Goal: Complete application form: Complete application form

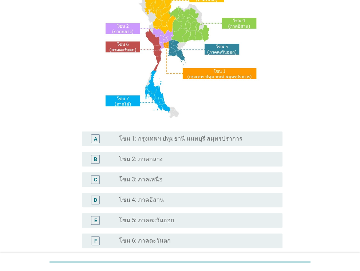
scroll to position [109, 0]
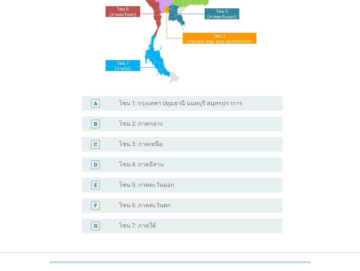
click at [170, 147] on div "radio_button_unchecked โซน 3: ภาคเหนือ" at bounding box center [195, 143] width 152 height 7
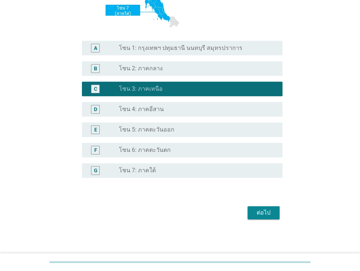
scroll to position [165, 0]
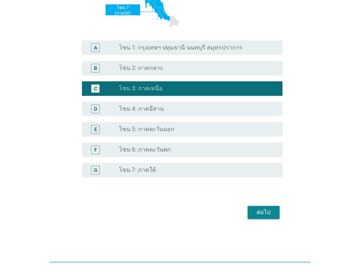
click at [264, 212] on div "ต่อไป" at bounding box center [263, 212] width 20 height 9
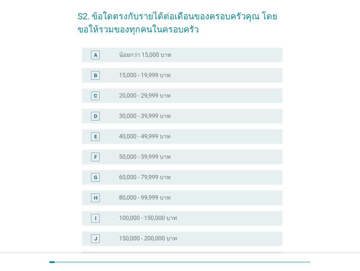
scroll to position [0, 0]
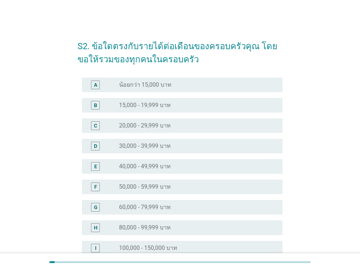
click at [176, 144] on div "radio_button_unchecked 30,000 - 39,999 บาท" at bounding box center [195, 145] width 152 height 7
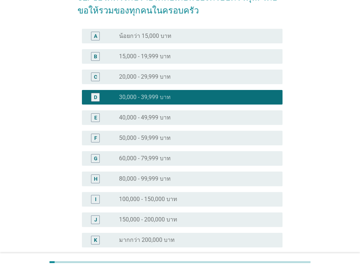
scroll to position [119, 0]
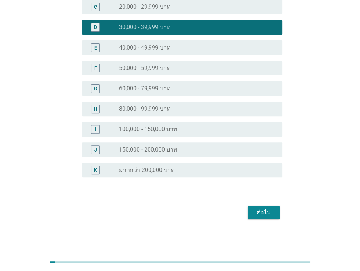
click at [246, 211] on div "ต่อไป" at bounding box center [179, 211] width 205 height 17
click at [252, 214] on button "ต่อไป" at bounding box center [263, 212] width 32 height 13
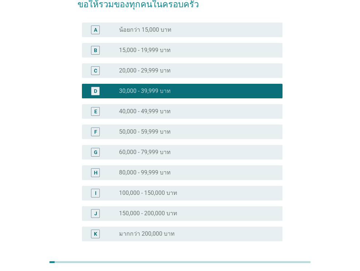
scroll to position [0, 0]
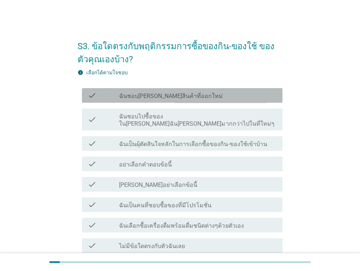
click at [180, 98] on label "ฉันชอบ[PERSON_NAME]สินค้าที่ออกใหม่" at bounding box center [171, 95] width 104 height 7
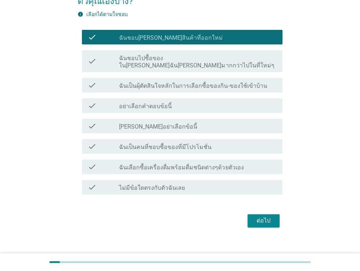
scroll to position [59, 0]
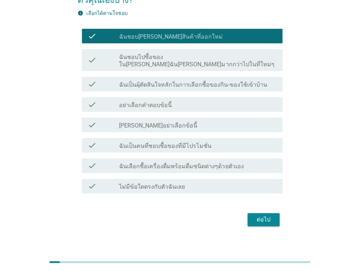
click at [191, 138] on div "check check_box_outline_blank ฉันเป็นคนที่ชอบซื้อของที่มีโปรโมชั่น" at bounding box center [182, 145] width 200 height 15
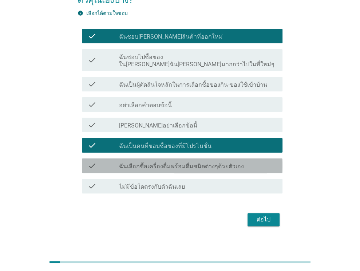
click at [188, 163] on label "ฉันเลือกซื้อเครื่องดื่มพร้อมดื่มชนิดต่างๆด้วยตัวเอง" at bounding box center [181, 166] width 124 height 7
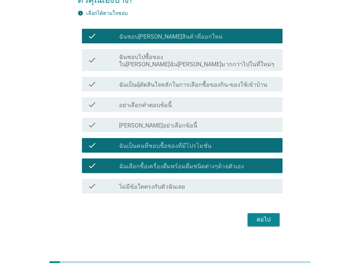
click at [213, 81] on label "ฉันเป็นผุ้ตัดสินใจหลักในการเลือกซื้อของกิน-ของใช้เข้าบ้าน" at bounding box center [193, 84] width 148 height 7
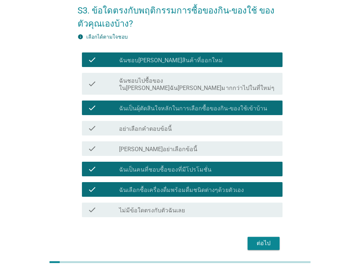
scroll to position [23, 0]
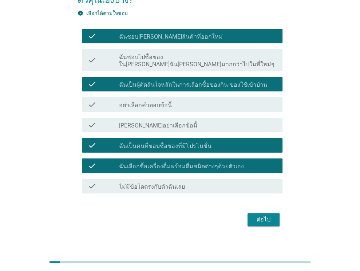
click at [257, 215] on div "ต่อไป" at bounding box center [263, 219] width 20 height 9
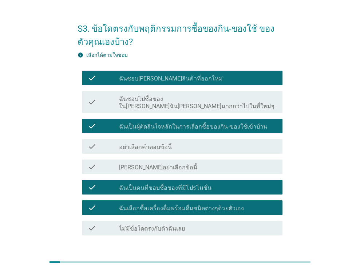
scroll to position [0, 0]
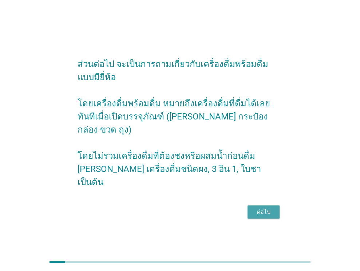
click at [255, 207] on div "ต่อไป" at bounding box center [263, 211] width 20 height 9
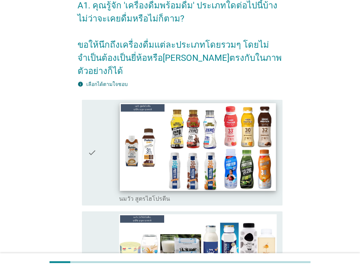
scroll to position [109, 0]
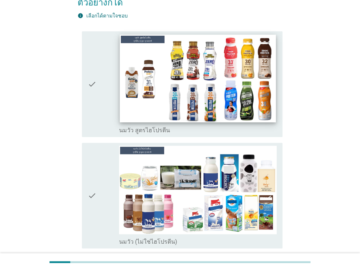
click at [171, 61] on img at bounding box center [198, 79] width 156 height 88
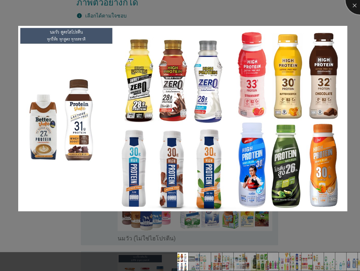
click at [352, 8] on div at bounding box center [359, -1] width 29 height 29
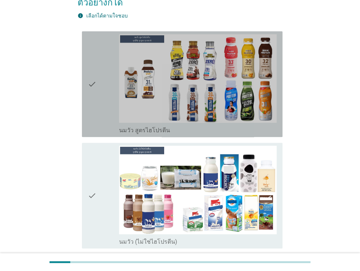
click at [92, 84] on icon "check" at bounding box center [92, 84] width 9 height 100
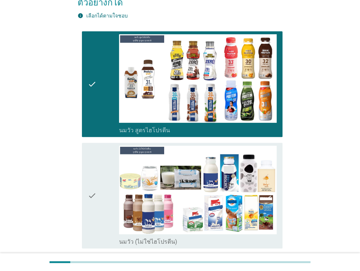
click at [101, 174] on div "check" at bounding box center [104, 196] width 32 height 100
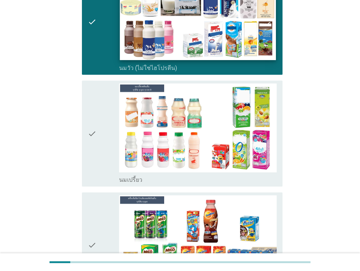
scroll to position [364, 0]
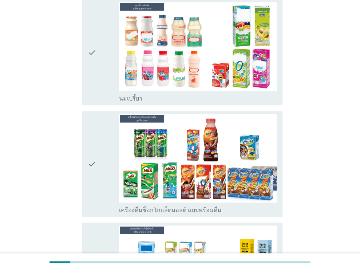
click at [99, 53] on div "check" at bounding box center [104, 52] width 32 height 100
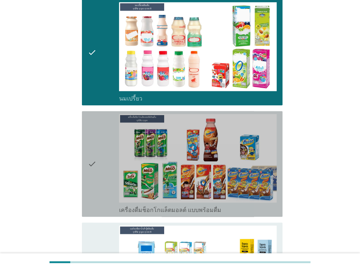
click at [89, 143] on icon "check" at bounding box center [92, 164] width 9 height 100
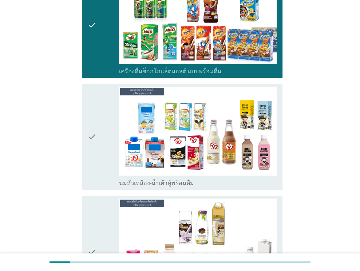
scroll to position [546, 0]
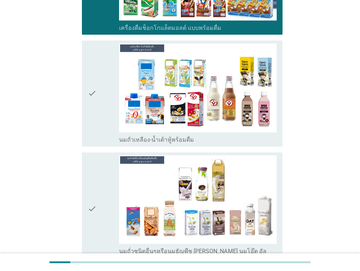
click at [94, 97] on icon "check" at bounding box center [92, 93] width 9 height 100
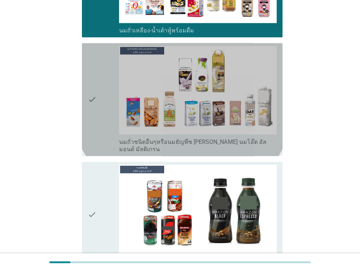
click at [96, 104] on div "check" at bounding box center [104, 99] width 32 height 107
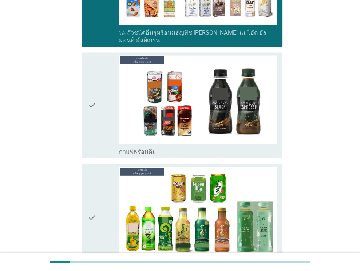
click at [96, 110] on icon "check" at bounding box center [92, 105] width 9 height 100
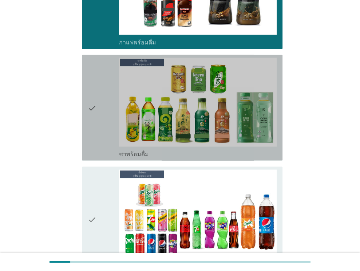
click at [96, 110] on icon "check" at bounding box center [92, 107] width 9 height 100
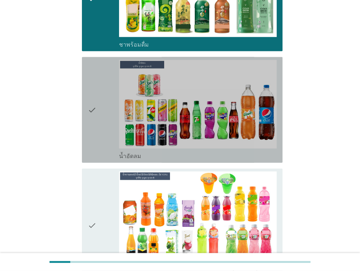
click at [96, 110] on icon "check" at bounding box center [92, 110] width 9 height 100
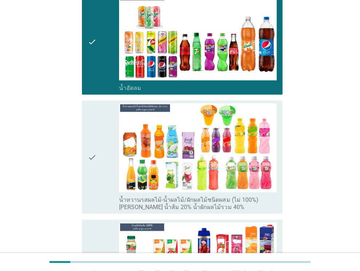
scroll to position [1091, 0]
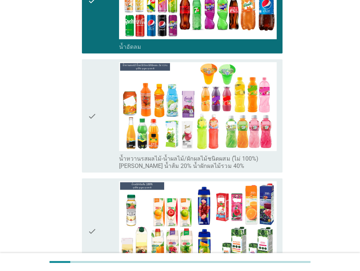
click at [96, 110] on icon "check" at bounding box center [92, 115] width 9 height 107
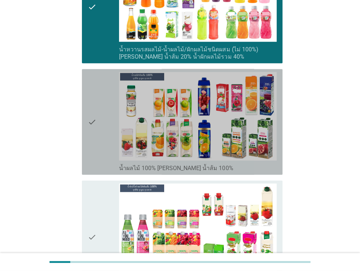
click at [96, 110] on icon "check" at bounding box center [92, 122] width 9 height 100
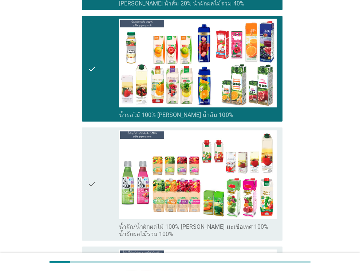
scroll to position [1310, 0]
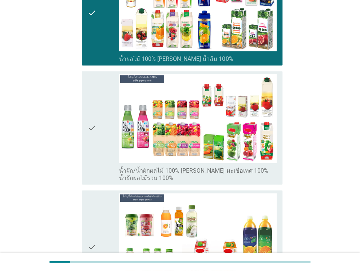
click at [96, 110] on icon "check" at bounding box center [92, 127] width 9 height 107
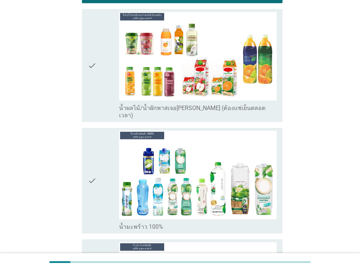
scroll to position [1492, 0]
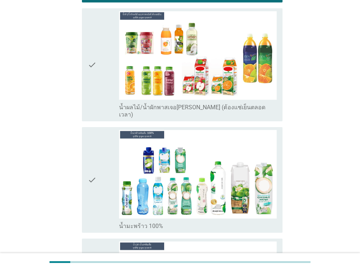
click at [96, 130] on icon "check" at bounding box center [92, 180] width 9 height 100
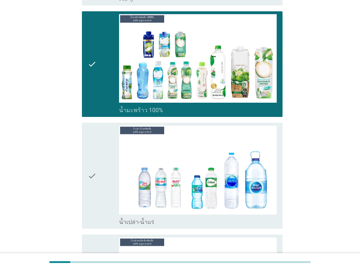
scroll to position [1637, 0]
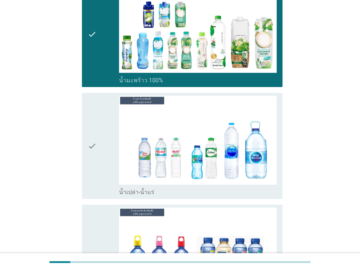
click at [93, 127] on icon "check" at bounding box center [92, 146] width 9 height 100
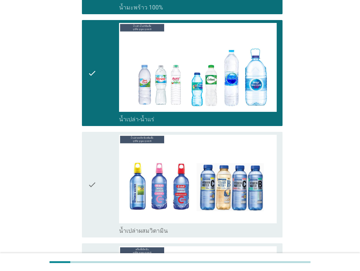
scroll to position [1783, 0]
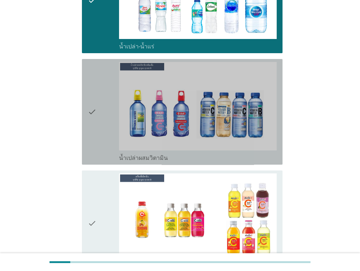
click at [98, 116] on div "check" at bounding box center [104, 112] width 32 height 100
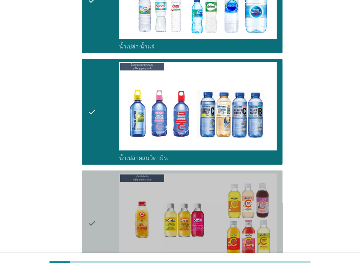
click at [95, 173] on icon "check" at bounding box center [92, 223] width 9 height 100
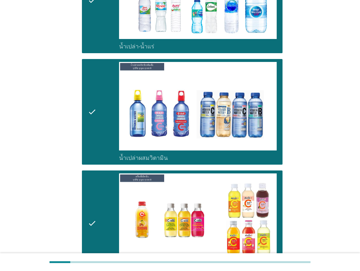
scroll to position [2037, 0]
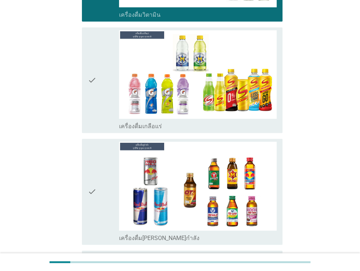
click at [96, 77] on icon "check" at bounding box center [92, 80] width 9 height 100
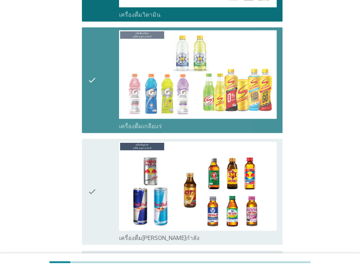
click at [96, 142] on icon "check" at bounding box center [92, 192] width 9 height 100
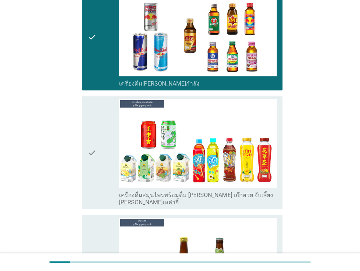
scroll to position [2256, 0]
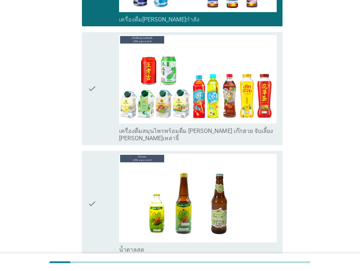
click at [92, 68] on icon "check" at bounding box center [92, 88] width 9 height 107
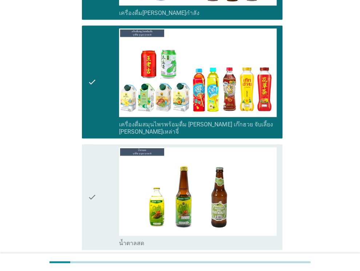
scroll to position [2438, 0]
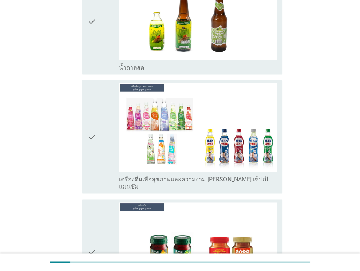
click at [88, 119] on icon "check" at bounding box center [92, 136] width 9 height 107
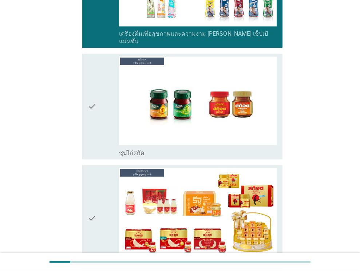
scroll to position [2619, 0]
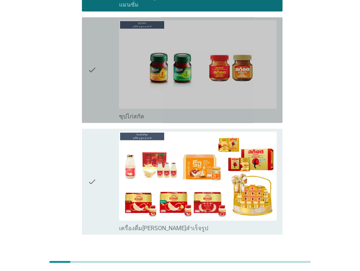
click at [98, 43] on div "check" at bounding box center [104, 70] width 32 height 100
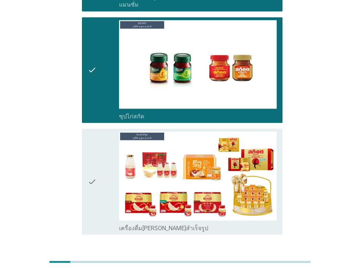
click at [94, 131] on icon "check" at bounding box center [92, 181] width 9 height 100
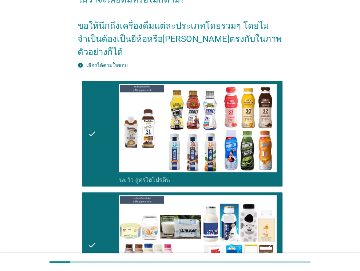
scroll to position [0, 0]
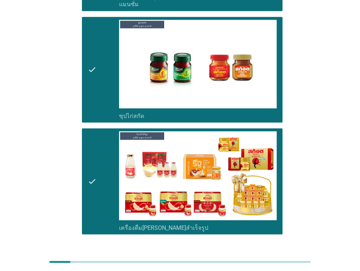
click at [262, 256] on div "ต่อไป" at bounding box center [263, 260] width 20 height 9
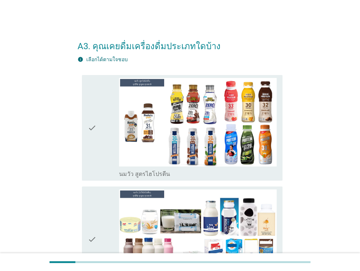
click at [102, 123] on div "check" at bounding box center [104, 128] width 32 height 100
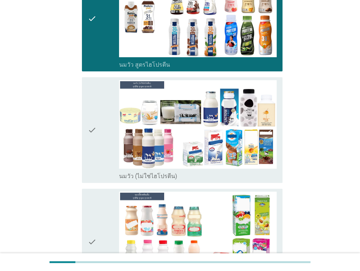
click at [89, 125] on icon "check" at bounding box center [92, 130] width 9 height 100
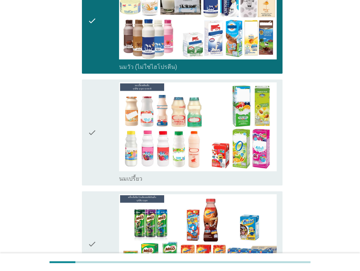
click at [89, 126] on icon "check" at bounding box center [92, 132] width 9 height 100
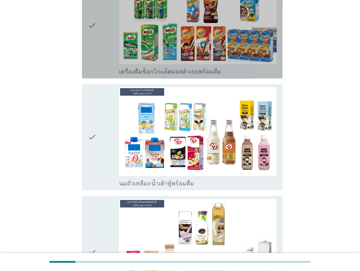
click at [98, 51] on div "check" at bounding box center [104, 26] width 32 height 100
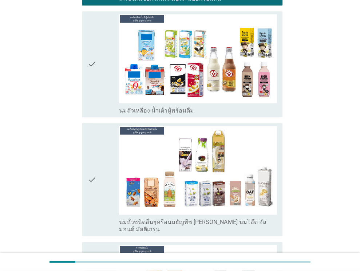
click at [99, 77] on div "check" at bounding box center [104, 64] width 32 height 100
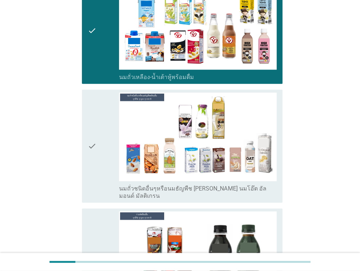
scroll to position [582, 0]
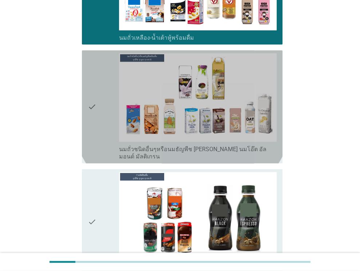
click at [88, 83] on icon "check" at bounding box center [92, 106] width 9 height 107
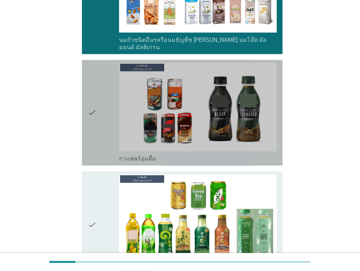
click at [88, 88] on icon "check" at bounding box center [92, 113] width 9 height 100
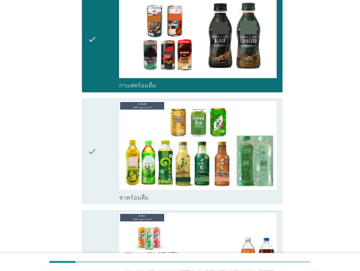
scroll to position [837, 0]
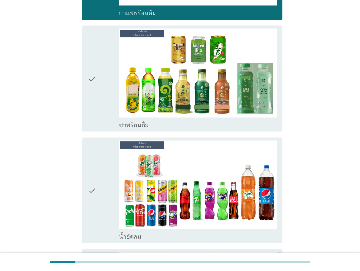
click at [80, 81] on div "check check_box_outline_blank ชาพร้อมดื่ม" at bounding box center [179, 78] width 205 height 111
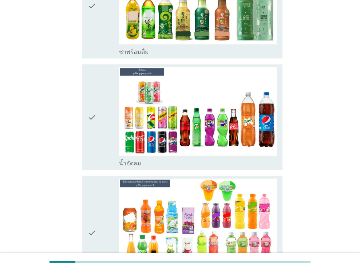
click at [103, 18] on div "check" at bounding box center [104, 6] width 32 height 100
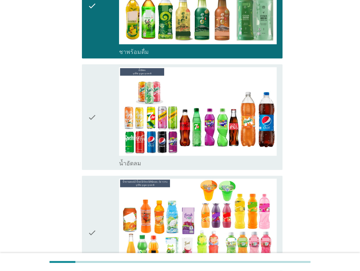
click at [92, 92] on icon "check" at bounding box center [92, 117] width 9 height 100
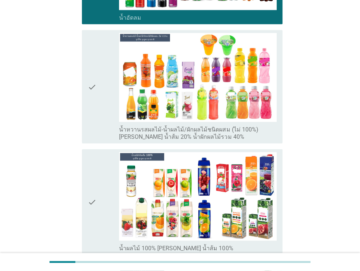
click at [88, 81] on icon "check" at bounding box center [92, 86] width 9 height 107
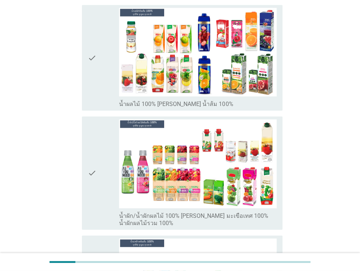
scroll to position [1201, 0]
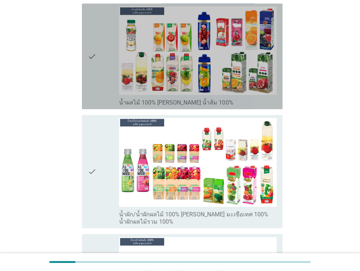
click at [88, 84] on icon "check" at bounding box center [92, 57] width 9 height 100
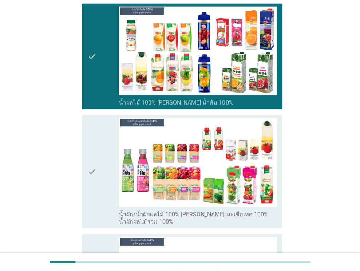
click at [95, 134] on icon "check" at bounding box center [92, 171] width 9 height 107
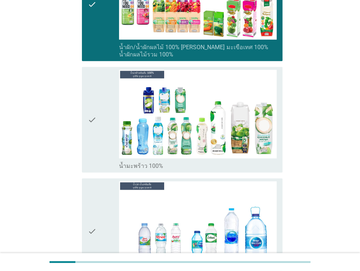
scroll to position [1492, 0]
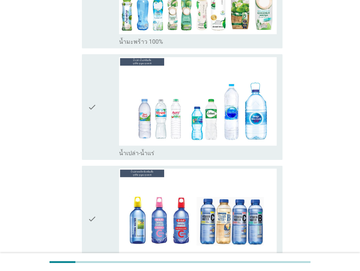
click at [93, 107] on icon "check" at bounding box center [92, 107] width 9 height 100
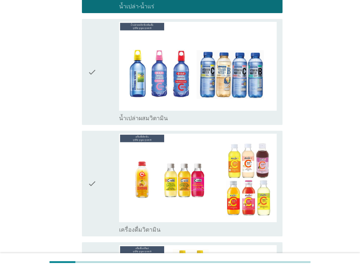
scroll to position [1674, 0]
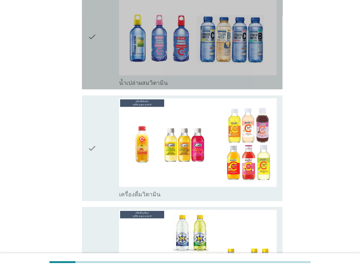
click at [97, 58] on div "check" at bounding box center [104, 37] width 32 height 100
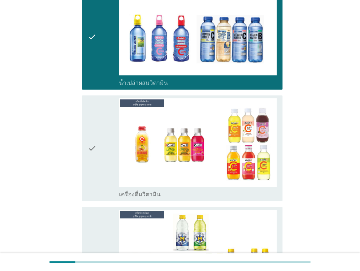
scroll to position [1746, 0]
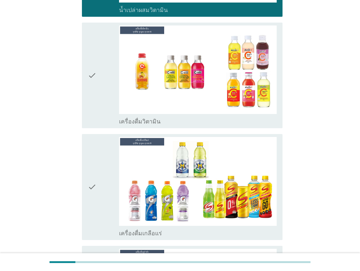
click at [93, 61] on icon "check" at bounding box center [92, 75] width 9 height 100
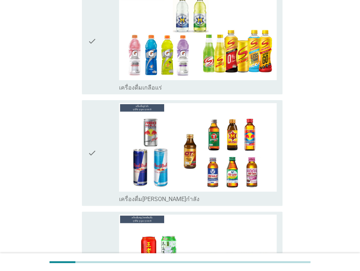
click at [98, 36] on div "check" at bounding box center [104, 41] width 32 height 100
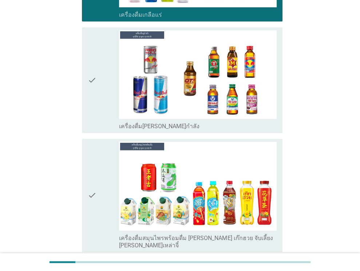
click at [83, 81] on div "check check_box_outline_blank เครื่องดื่ม[PERSON_NAME]กำลัง" at bounding box center [182, 80] width 200 height 106
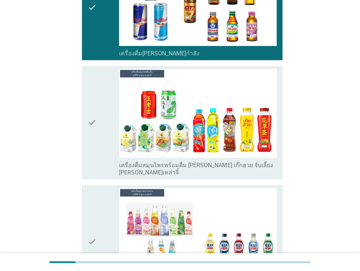
click at [87, 92] on div "check check_box_outline_blank เครื่องดื่มสมุนไพรพร้อมดื่ม [PERSON_NAME] เก๊กฮวย…" at bounding box center [182, 122] width 200 height 113
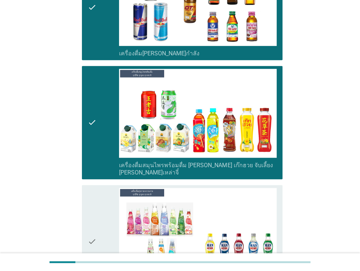
scroll to position [2219, 0]
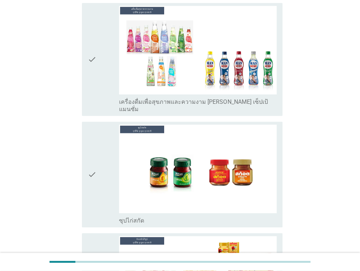
click at [92, 56] on icon "check" at bounding box center [92, 59] width 9 height 107
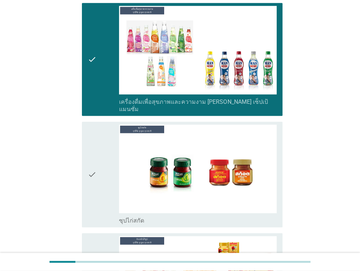
click at [91, 132] on icon "check" at bounding box center [92, 174] width 9 height 100
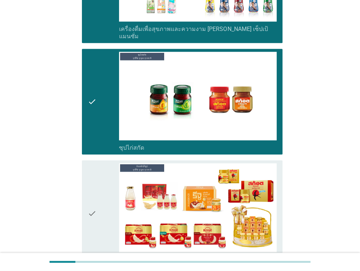
scroll to position [2345, 0]
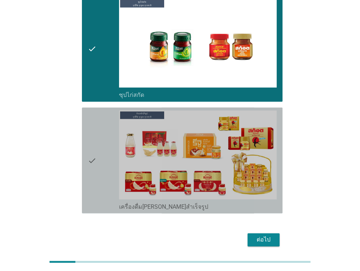
click at [92, 119] on icon "check" at bounding box center [92, 160] width 9 height 100
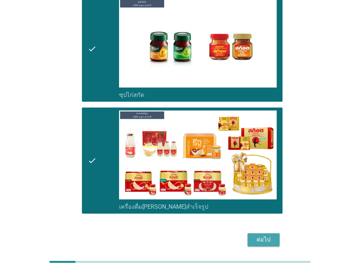
click at [262, 235] on div "ต่อไป" at bounding box center [263, 239] width 20 height 9
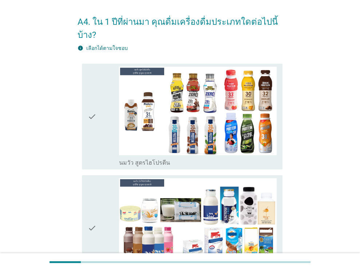
scroll to position [73, 0]
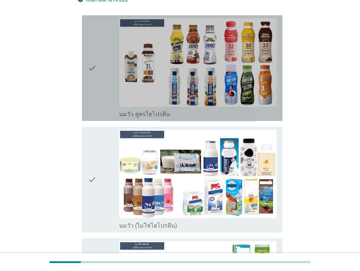
click at [92, 79] on icon "check" at bounding box center [92, 68] width 9 height 100
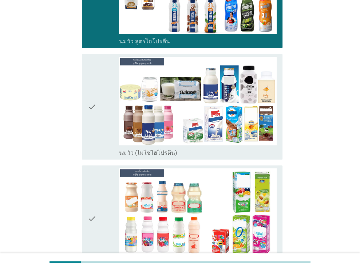
click at [90, 104] on icon "check" at bounding box center [92, 107] width 9 height 100
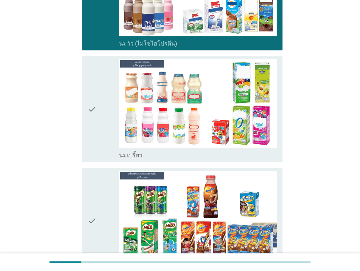
click at [94, 105] on icon "check" at bounding box center [92, 109] width 9 height 100
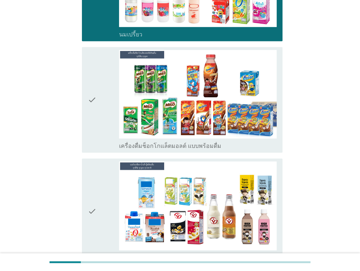
scroll to position [437, 0]
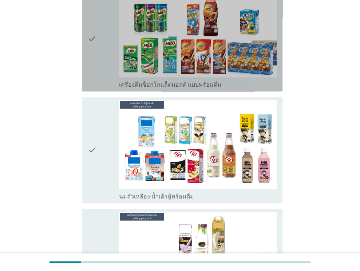
click at [96, 67] on icon "check" at bounding box center [92, 39] width 9 height 100
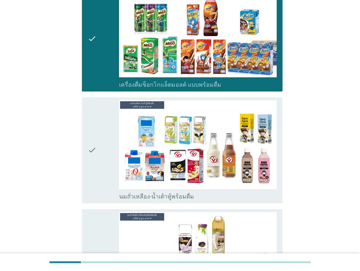
click at [94, 145] on icon "check" at bounding box center [92, 150] width 9 height 100
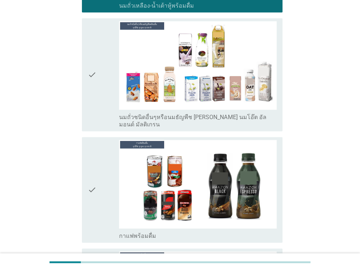
scroll to position [691, 0]
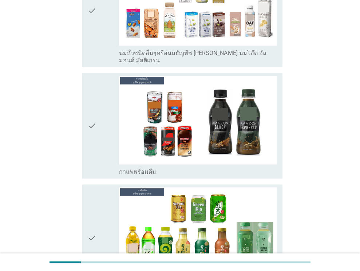
click at [93, 101] on icon "check" at bounding box center [92, 126] width 9 height 100
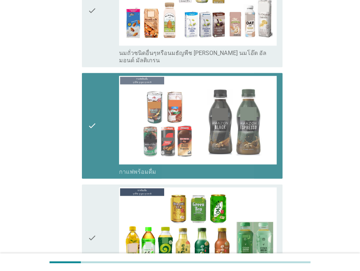
click at [97, 34] on div "check" at bounding box center [104, 10] width 32 height 107
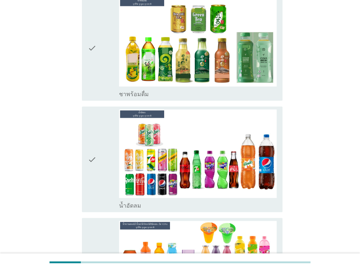
scroll to position [946, 0]
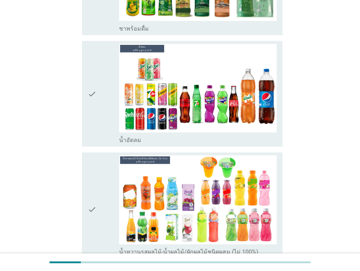
drag, startPoint x: 96, startPoint y: 72, endPoint x: 90, endPoint y: 44, distance: 29.0
click at [95, 71] on icon "check" at bounding box center [92, 94] width 9 height 100
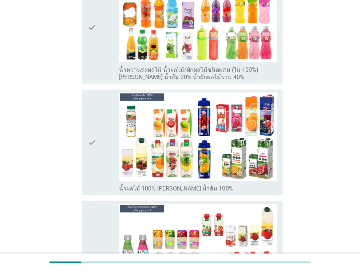
click at [103, 43] on div "check" at bounding box center [104, 26] width 32 height 107
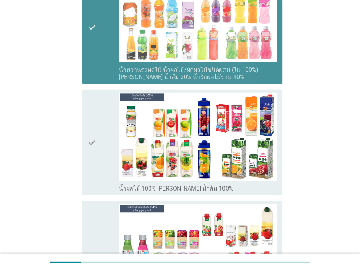
drag, startPoint x: 103, startPoint y: 118, endPoint x: 100, endPoint y: 134, distance: 17.0
click at [103, 119] on div "check" at bounding box center [104, 142] width 32 height 100
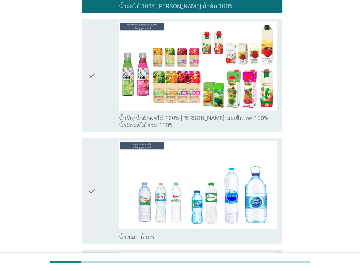
click at [100, 57] on div "check" at bounding box center [104, 75] width 32 height 107
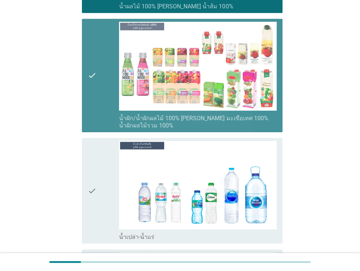
click at [92, 180] on icon "check" at bounding box center [92, 191] width 9 height 100
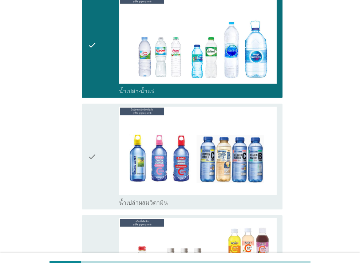
scroll to position [1492, 0]
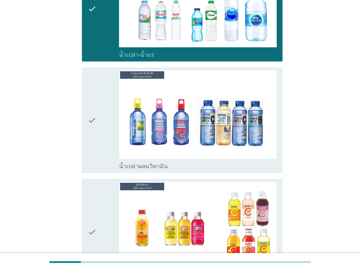
click at [99, 132] on div "check" at bounding box center [104, 120] width 32 height 100
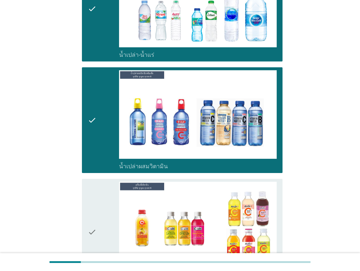
click at [91, 210] on icon "check" at bounding box center [92, 232] width 9 height 100
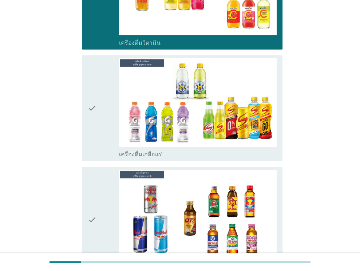
scroll to position [1783, 0]
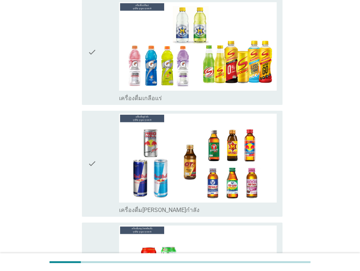
click at [101, 79] on div "check" at bounding box center [104, 52] width 32 height 100
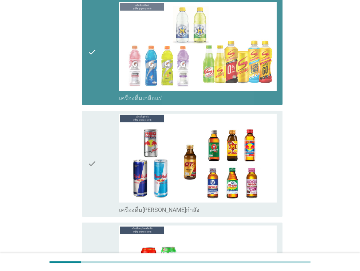
click at [99, 147] on div "check" at bounding box center [104, 164] width 32 height 100
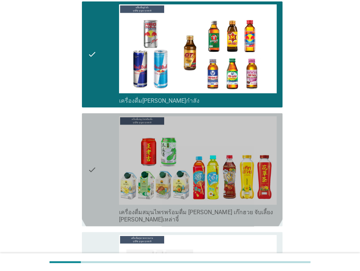
click at [99, 150] on div "check" at bounding box center [104, 169] width 32 height 107
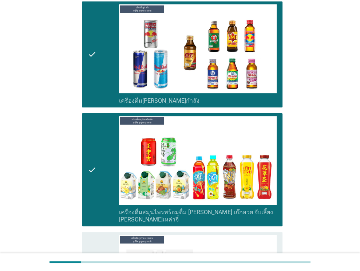
scroll to position [2110, 0]
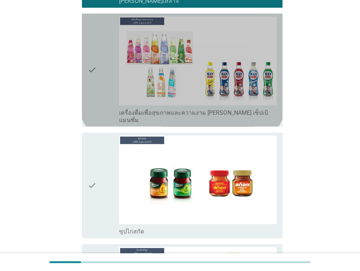
click at [98, 74] on div "check" at bounding box center [104, 69] width 32 height 107
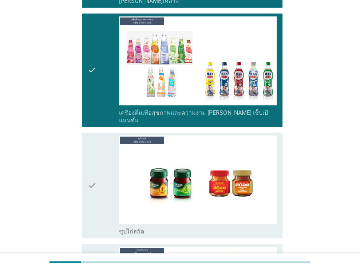
click at [95, 140] on icon "check" at bounding box center [92, 185] width 9 height 100
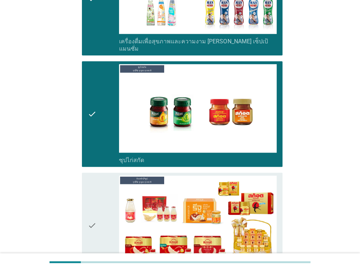
scroll to position [2183, 0]
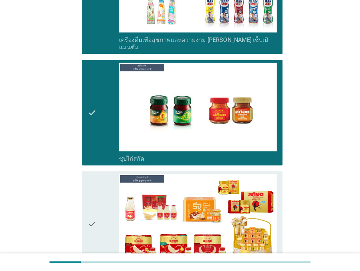
click at [92, 102] on icon "check" at bounding box center [92, 113] width 9 height 100
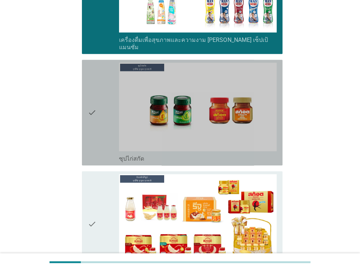
click at [85, 180] on div "check check_box เครื่องดื่ม[PERSON_NAME]สำเร็จรูป" at bounding box center [182, 224] width 200 height 106
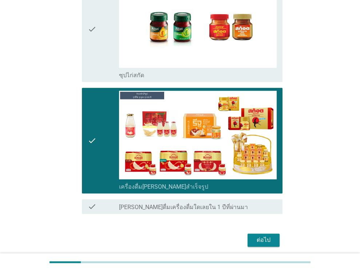
scroll to position [2267, 0]
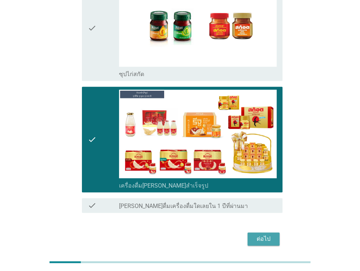
click at [270, 234] on div "ต่อไป" at bounding box center [263, 238] width 20 height 9
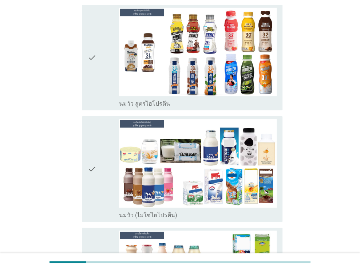
scroll to position [182, 0]
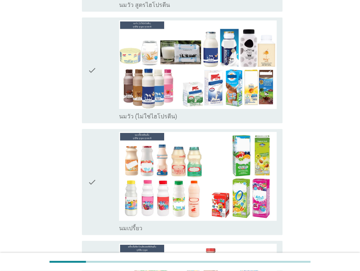
click at [80, 80] on div "check check_box_outline_blank นมวัว (ไม่ใช่ไฮโปรตีน)" at bounding box center [179, 70] width 205 height 111
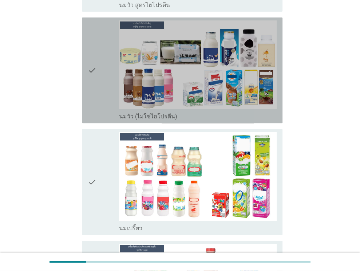
click at [92, 79] on icon "check" at bounding box center [92, 70] width 9 height 100
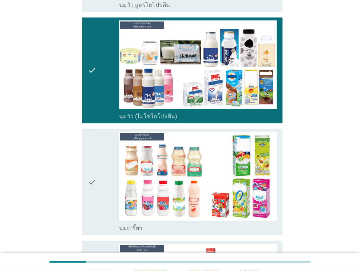
click at [90, 147] on icon "check" at bounding box center [92, 182] width 9 height 100
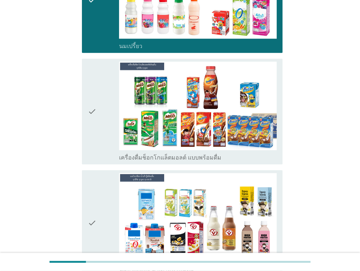
click at [92, 103] on icon "check" at bounding box center [92, 111] width 9 height 100
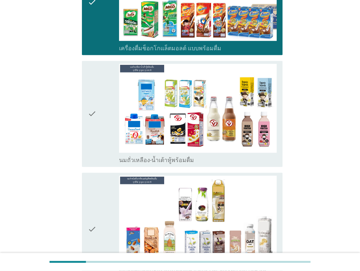
click at [92, 103] on icon "check" at bounding box center [92, 114] width 9 height 100
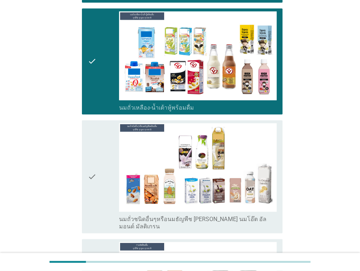
scroll to position [546, 0]
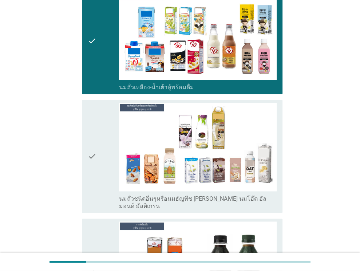
click at [90, 127] on icon "check" at bounding box center [92, 156] width 9 height 107
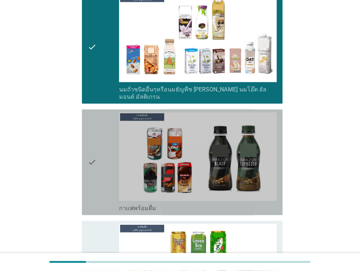
click at [88, 134] on icon "check" at bounding box center [92, 162] width 9 height 100
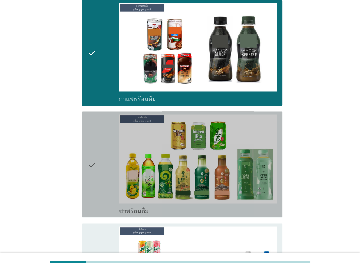
click at [95, 133] on icon "check" at bounding box center [92, 164] width 9 height 100
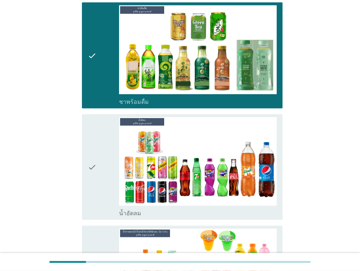
click at [98, 134] on div "check" at bounding box center [104, 167] width 32 height 100
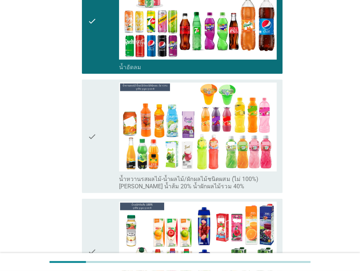
click at [98, 134] on div "check" at bounding box center [104, 136] width 32 height 107
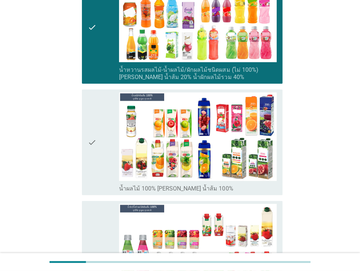
click at [99, 134] on div "check" at bounding box center [104, 142] width 32 height 100
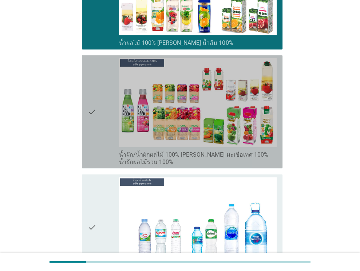
click at [99, 134] on div "check" at bounding box center [104, 111] width 32 height 107
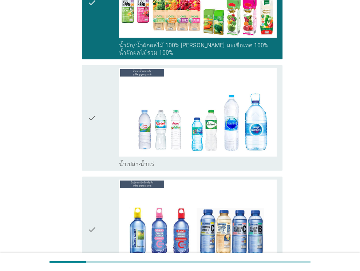
click at [98, 117] on div "check" at bounding box center [104, 118] width 32 height 100
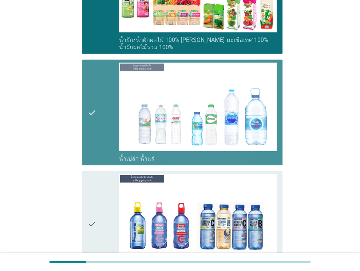
scroll to position [1492, 0]
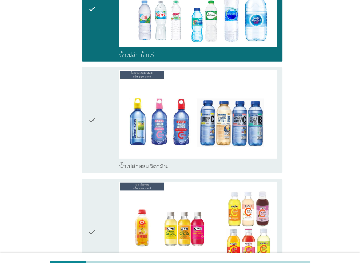
click at [98, 119] on div "check" at bounding box center [104, 120] width 32 height 100
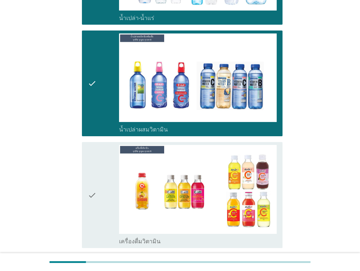
scroll to position [1564, 0]
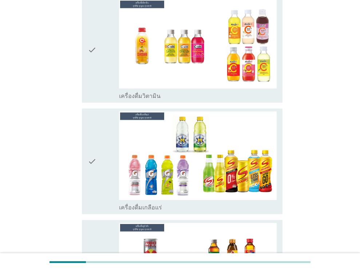
click at [98, 125] on div "check" at bounding box center [104, 161] width 32 height 100
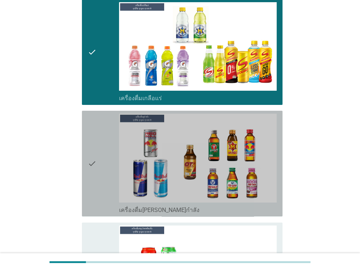
click at [97, 128] on div "check" at bounding box center [104, 164] width 32 height 100
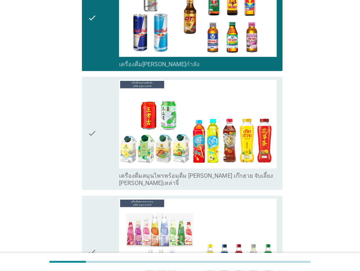
click at [98, 118] on div "check" at bounding box center [104, 133] width 32 height 107
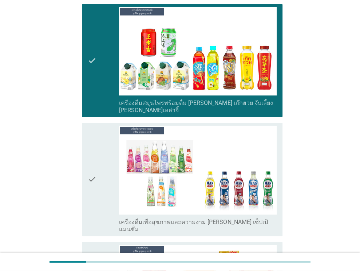
click at [98, 126] on div "check" at bounding box center [104, 179] width 32 height 107
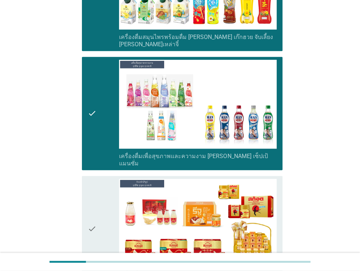
scroll to position [2110, 0]
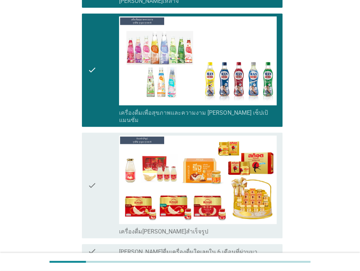
click at [102, 71] on div "check" at bounding box center [104, 69] width 32 height 107
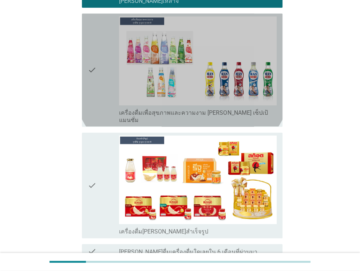
click at [95, 135] on icon "check" at bounding box center [92, 185] width 9 height 100
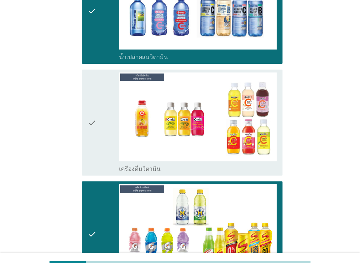
click at [98, 119] on div "check" at bounding box center [104, 122] width 32 height 100
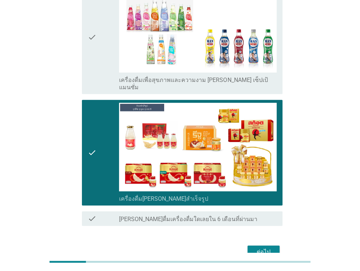
click at [255, 247] on div "ต่อไป" at bounding box center [263, 251] width 20 height 9
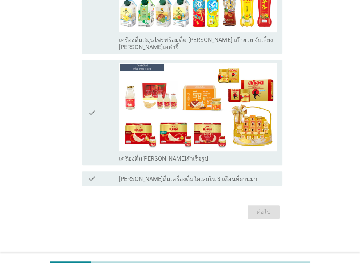
scroll to position [0, 0]
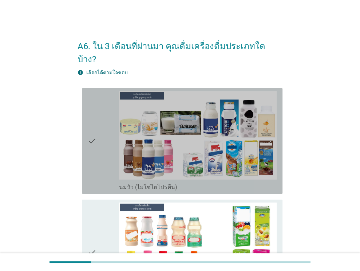
click at [96, 116] on div "check" at bounding box center [104, 141] width 32 height 100
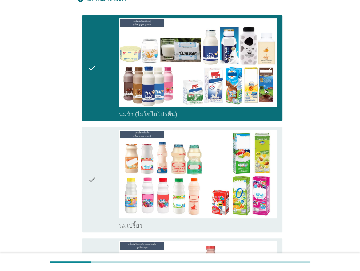
click at [94, 138] on icon "check" at bounding box center [92, 180] width 9 height 100
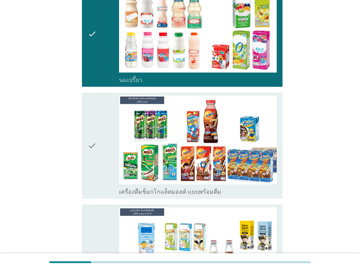
click at [96, 132] on div "check" at bounding box center [104, 145] width 32 height 100
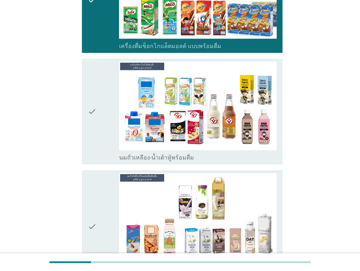
click at [96, 119] on icon "check" at bounding box center [92, 111] width 9 height 100
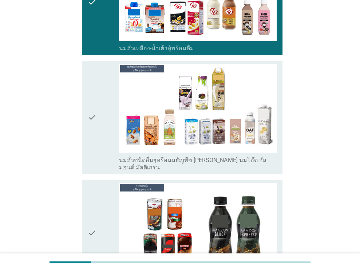
click at [98, 115] on div "check" at bounding box center [104, 117] width 32 height 107
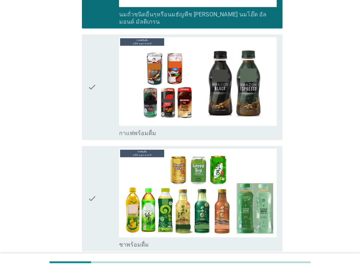
click at [100, 112] on div "check" at bounding box center [104, 87] width 32 height 100
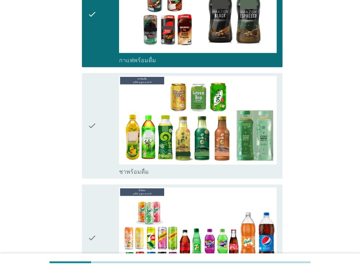
click at [100, 112] on div "check" at bounding box center [104, 126] width 32 height 100
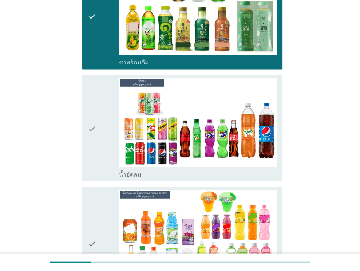
click at [100, 112] on div "check" at bounding box center [104, 128] width 32 height 100
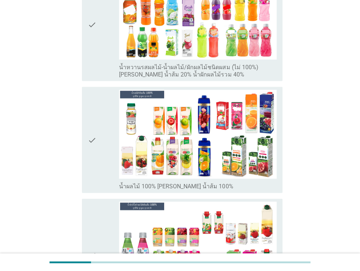
click at [101, 125] on div "check" at bounding box center [104, 140] width 32 height 100
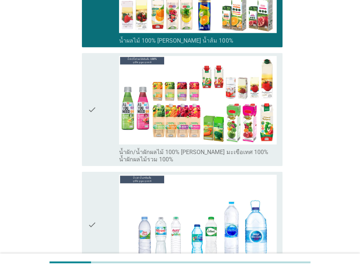
click at [101, 125] on div "check" at bounding box center [104, 109] width 32 height 107
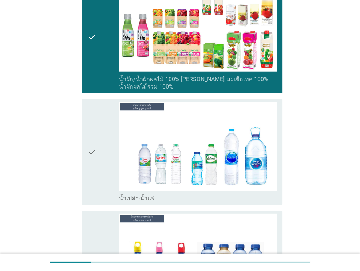
click at [101, 125] on div "check" at bounding box center [104, 152] width 32 height 100
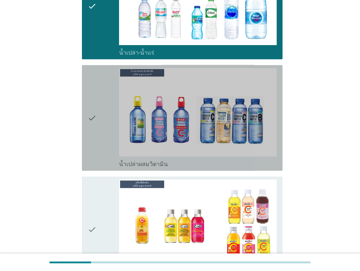
click at [101, 125] on div "check" at bounding box center [104, 118] width 32 height 100
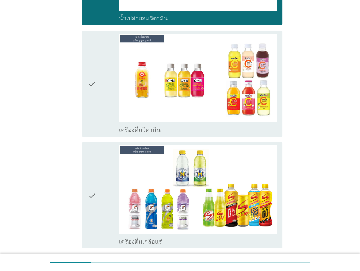
click at [104, 85] on div "check" at bounding box center [104, 84] width 32 height 100
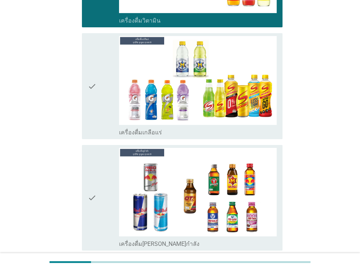
click at [103, 79] on div "check" at bounding box center [104, 86] width 32 height 100
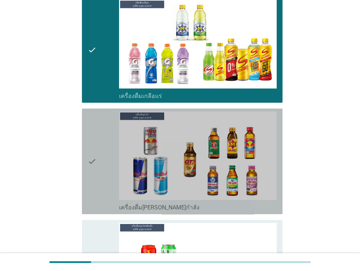
click at [102, 111] on div "check" at bounding box center [104, 161] width 32 height 100
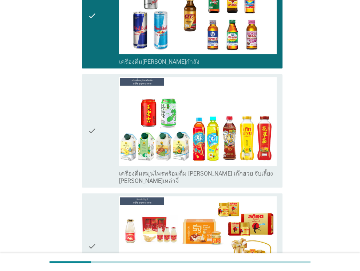
click at [102, 111] on div "check" at bounding box center [104, 130] width 32 height 107
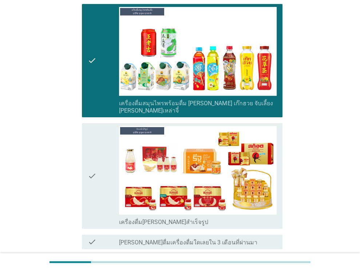
scroll to position [1920, 0]
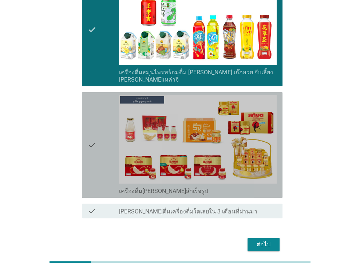
click at [102, 111] on div "check" at bounding box center [104, 145] width 32 height 100
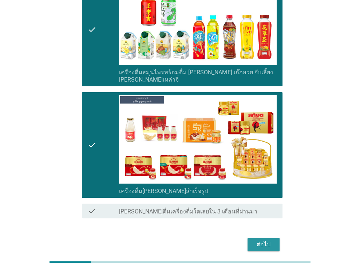
click at [263, 240] on div "ต่อไป" at bounding box center [263, 244] width 20 height 9
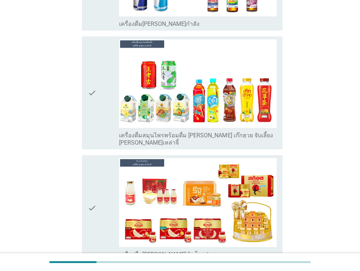
scroll to position [0, 0]
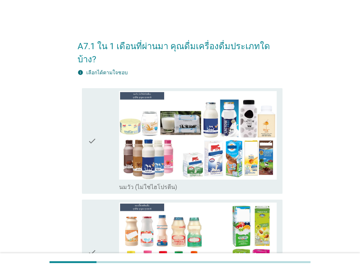
click at [98, 131] on div "check" at bounding box center [104, 141] width 32 height 100
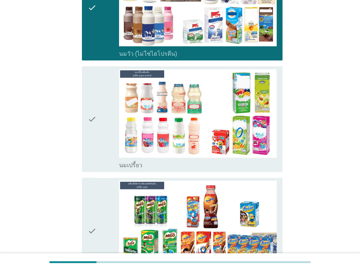
scroll to position [146, 0]
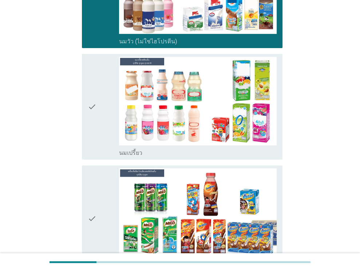
click at [101, 117] on div "check" at bounding box center [104, 107] width 32 height 100
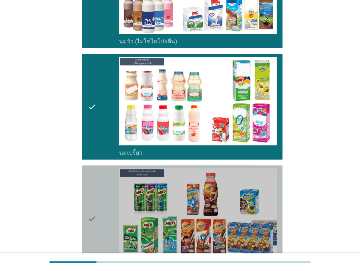
click at [91, 181] on icon "check" at bounding box center [92, 218] width 9 height 100
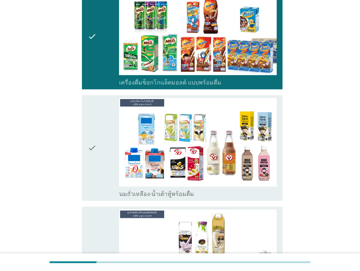
click at [96, 158] on icon "check" at bounding box center [92, 148] width 9 height 100
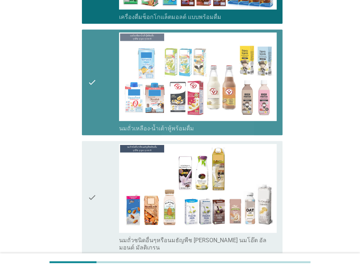
scroll to position [437, 0]
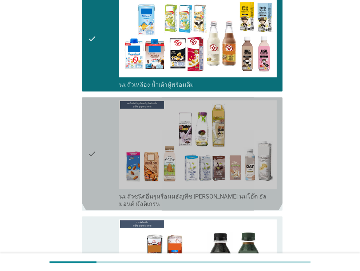
click at [90, 154] on icon "check" at bounding box center [92, 153] width 9 height 107
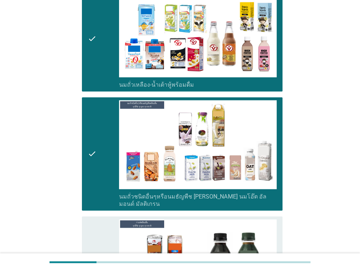
scroll to position [618, 0]
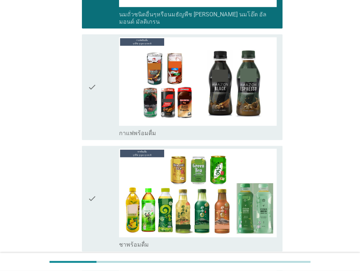
click at [86, 86] on div "check check_box กาแฟพร้อมดื่ม" at bounding box center [182, 87] width 200 height 106
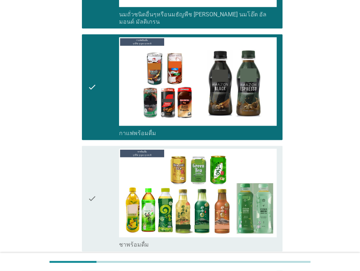
click at [88, 159] on icon "check" at bounding box center [92, 198] width 9 height 100
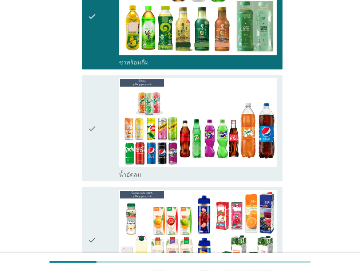
click at [97, 125] on div "check" at bounding box center [104, 128] width 32 height 100
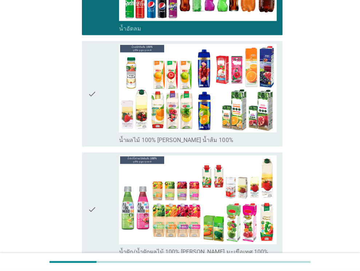
click at [102, 105] on div "check" at bounding box center [104, 94] width 32 height 100
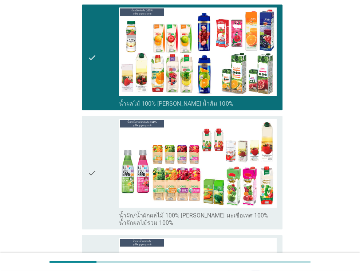
click at [99, 136] on div "check" at bounding box center [104, 172] width 32 height 107
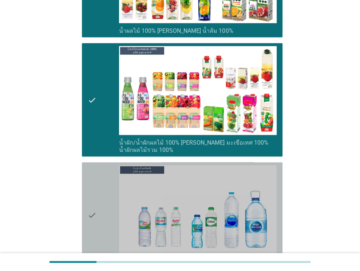
click at [98, 173] on div "check" at bounding box center [104, 215] width 32 height 100
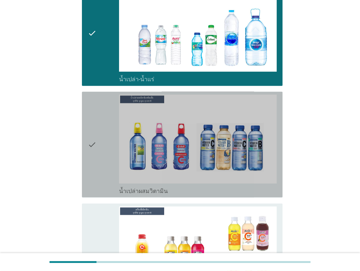
click at [103, 126] on div "check" at bounding box center [104, 145] width 32 height 100
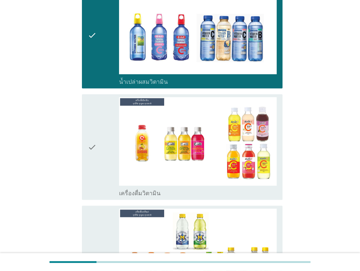
click at [103, 128] on div "check" at bounding box center [104, 147] width 32 height 100
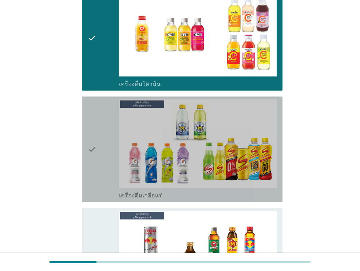
click at [103, 128] on div "check" at bounding box center [104, 149] width 32 height 100
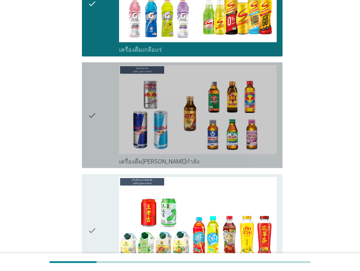
click at [105, 129] on div "check" at bounding box center [104, 115] width 32 height 100
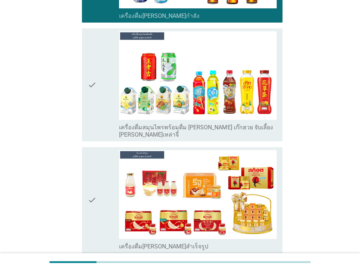
click at [104, 99] on div "check" at bounding box center [104, 84] width 32 height 107
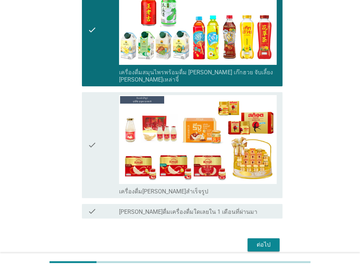
scroll to position [1802, 0]
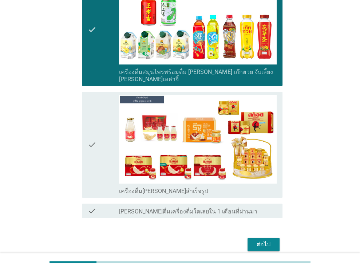
click at [102, 105] on div "check" at bounding box center [104, 145] width 32 height 100
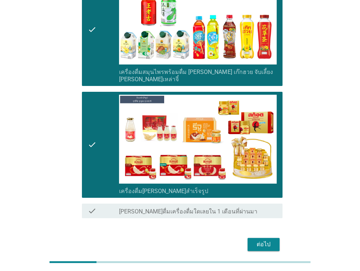
click at [268, 240] on div "ต่อไป" at bounding box center [263, 244] width 20 height 9
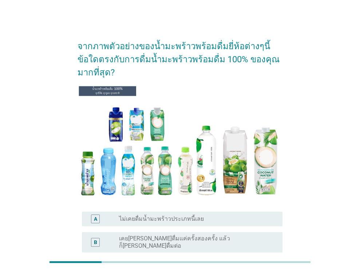
scroll to position [73, 0]
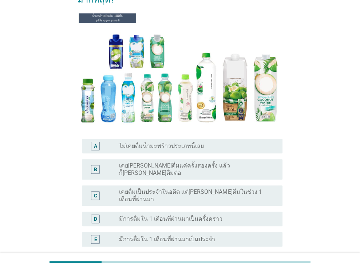
click at [188, 142] on label "ไม่เคยดื่มน้ำมะพร้าวประเภทนี้เลย" at bounding box center [161, 145] width 85 height 7
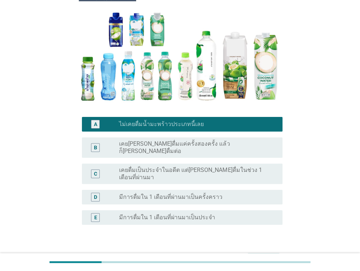
scroll to position [118, 0]
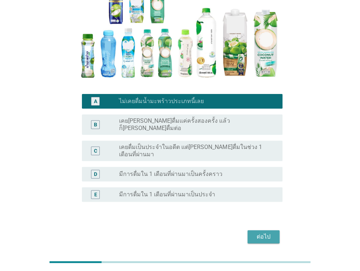
click at [259, 232] on div "ต่อไป" at bounding box center [263, 236] width 20 height 9
